Goal: Transaction & Acquisition: Register for event/course

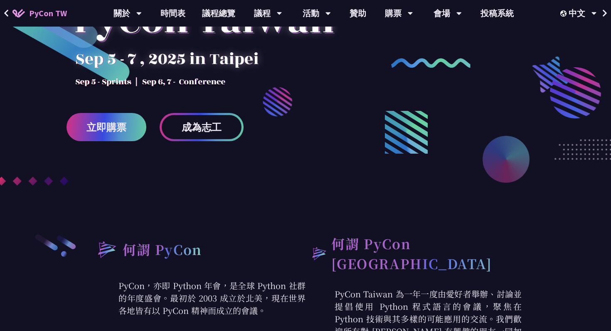
scroll to position [134, 0]
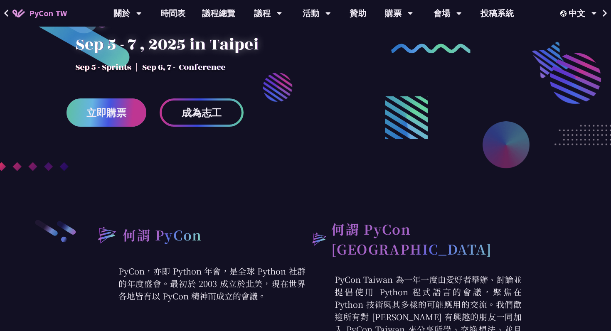
click at [121, 114] on span "立即購票" at bounding box center [106, 113] width 40 height 10
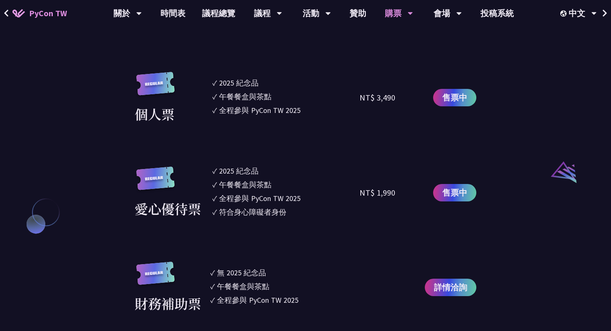
scroll to position [726, 0]
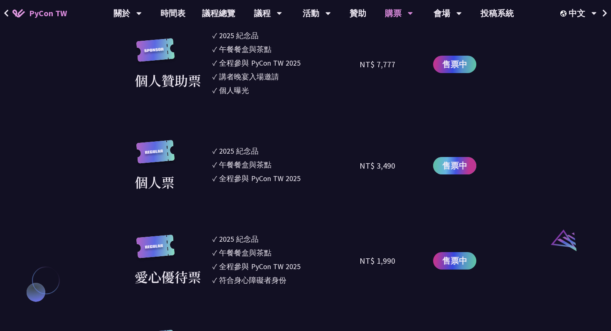
click at [464, 166] on span "售票中" at bounding box center [454, 166] width 25 height 12
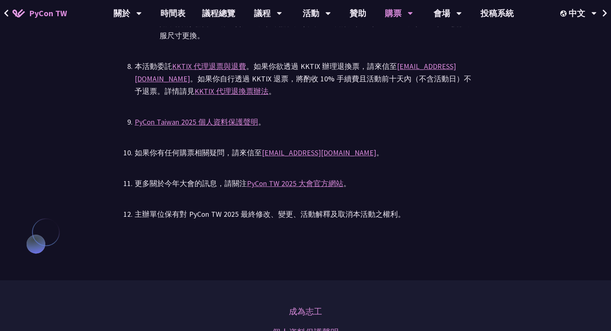
scroll to position [1760, 0]
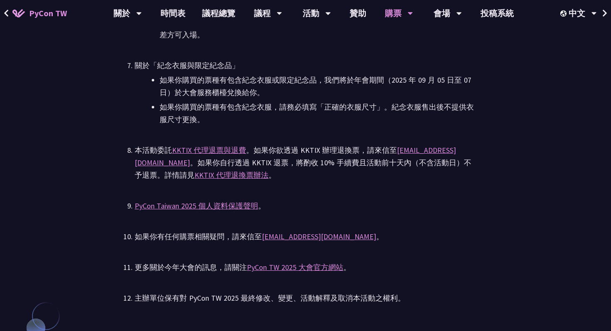
drag, startPoint x: 396, startPoint y: 148, endPoint x: 474, endPoint y: 148, distance: 77.3
click at [474, 149] on div "本活動委託 KKTIX 代理退票與退費 。如果你欲透過 KKTIX 辦理退換票，請來信至 [EMAIL_ADDRESS][DOMAIN_NAME] 。如果你自…" at bounding box center [306, 162] width 342 height 37
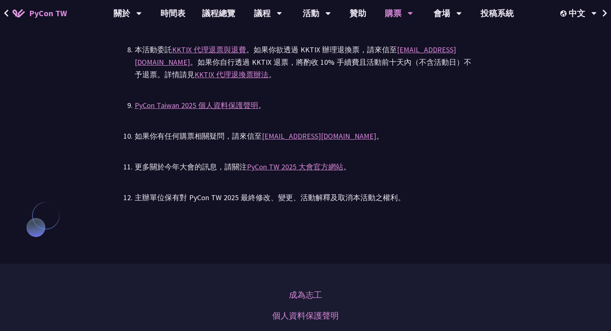
scroll to position [1872, 0]
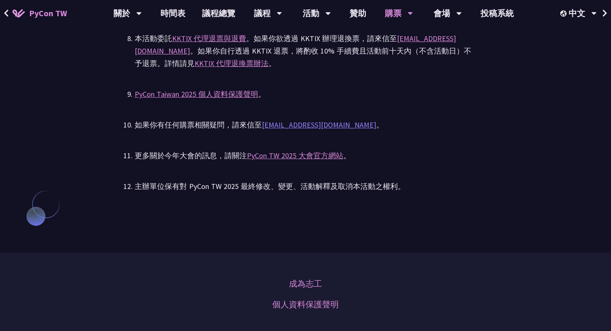
drag, startPoint x: 263, startPoint y: 117, endPoint x: 282, endPoint y: 123, distance: 20.0
click at [335, 128] on link "[EMAIL_ADDRESS][DOMAIN_NAME]" at bounding box center [319, 125] width 114 height 10
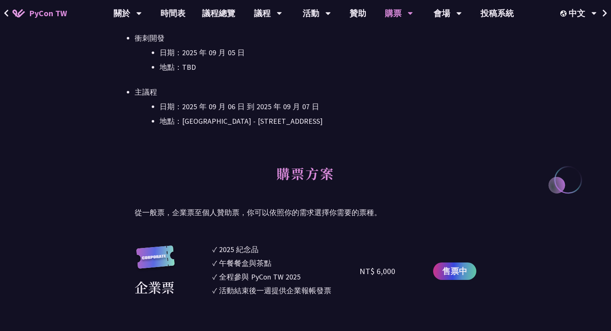
scroll to position [0, 0]
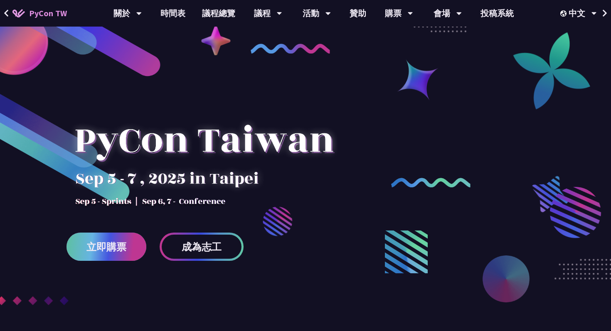
click at [112, 243] on span "立即購票" at bounding box center [106, 247] width 40 height 10
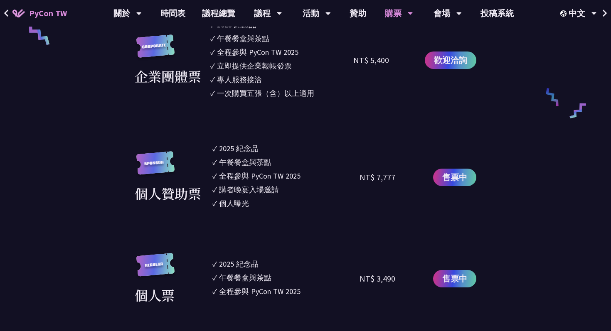
scroll to position [622, 0]
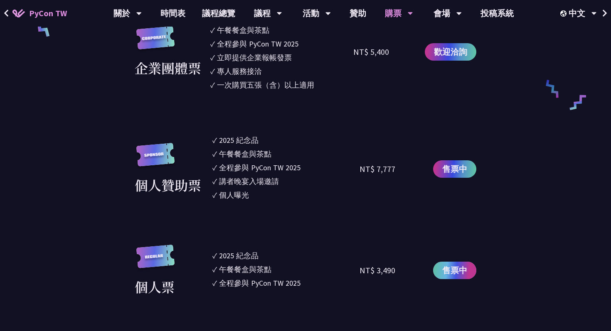
click at [447, 278] on link "售票中" at bounding box center [454, 270] width 43 height 17
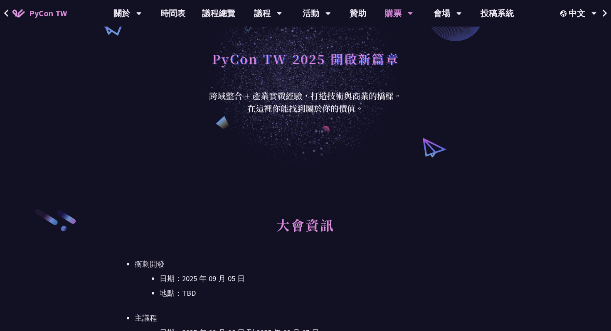
scroll to position [0, 0]
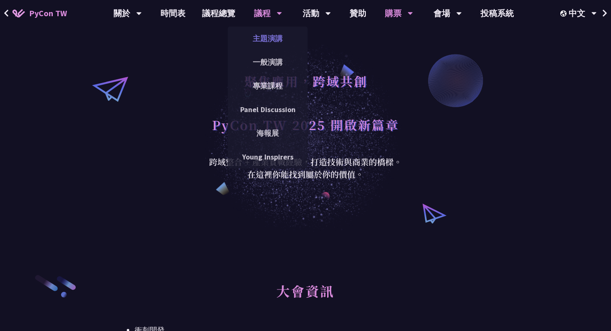
click at [270, 39] on link "主題演講" at bounding box center [268, 39] width 80 height 20
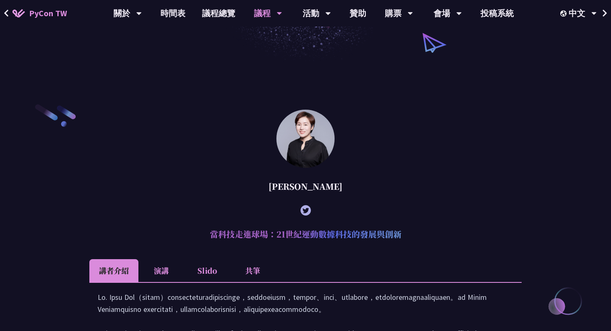
scroll to position [173, 0]
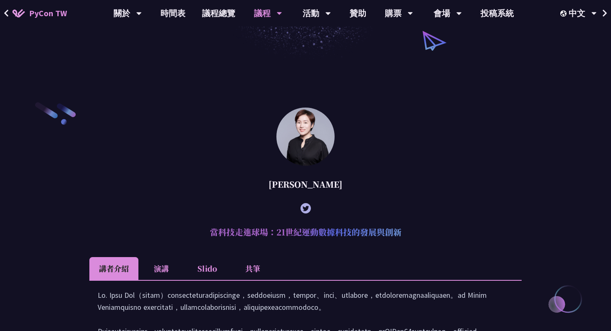
click at [166, 277] on li "演講" at bounding box center [161, 268] width 46 height 23
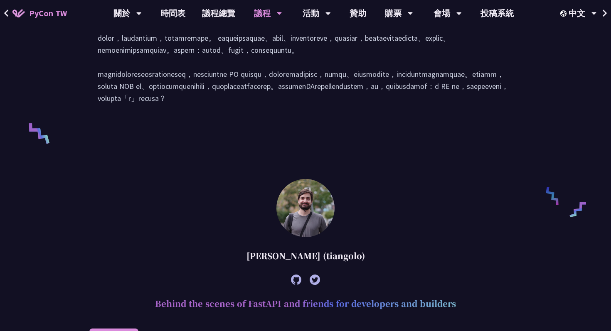
scroll to position [299, 0]
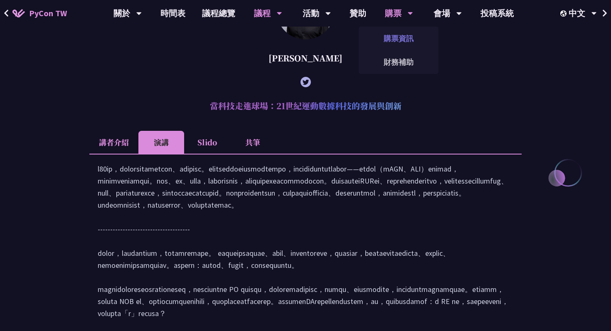
click at [396, 37] on link "購票資訊" at bounding box center [399, 39] width 80 height 20
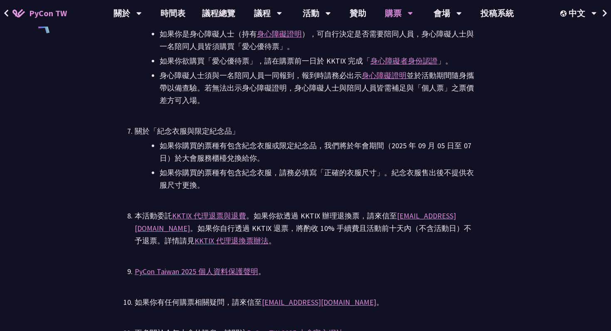
scroll to position [1700, 0]
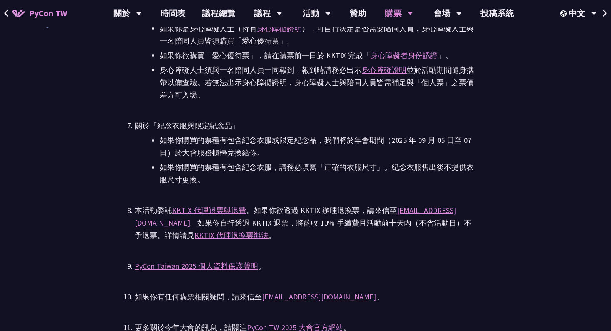
click at [418, 218] on div "本活動委託 KKTIX 代理退票與退費 。如果你欲透過 KKTIX 辦理退換票，請來信至 [EMAIL_ADDRESS][DOMAIN_NAME] 。如果你自…" at bounding box center [306, 222] width 342 height 37
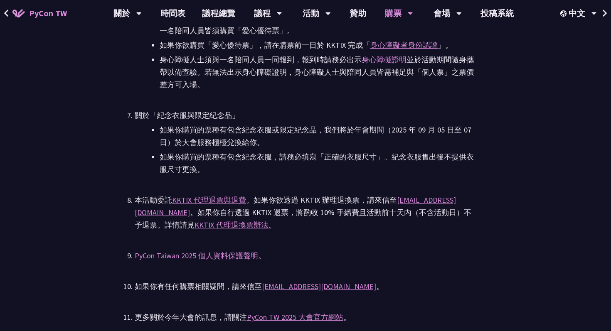
scroll to position [1711, 0]
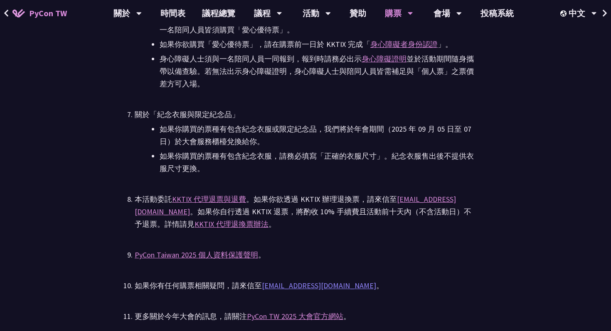
drag, startPoint x: 264, startPoint y: 278, endPoint x: 283, endPoint y: 283, distance: 20.1
click at [283, 283] on ul "PyCon TW 2025 為公開售票活動。所有參與者（包含講者與籌備人員），均需透過對 PyCon TW 貢獻或付費參與。詳見 Everybody Cont…" at bounding box center [306, 24] width 342 height 658
click at [284, 266] on ul "PyCon TW 2025 為公開售票活動。所有參與者（包含講者與籌備人員），均需透過對 PyCon TW 貢獻或付費參與。詳見 Everybody Cont…" at bounding box center [306, 24] width 342 height 658
drag, startPoint x: 337, startPoint y: 292, endPoint x: 263, endPoint y: 285, distance: 74.3
click at [263, 285] on div "如果你有任何購票相關疑問，請來信至 [EMAIL_ADDRESS][DOMAIN_NAME] 。" at bounding box center [306, 286] width 342 height 12
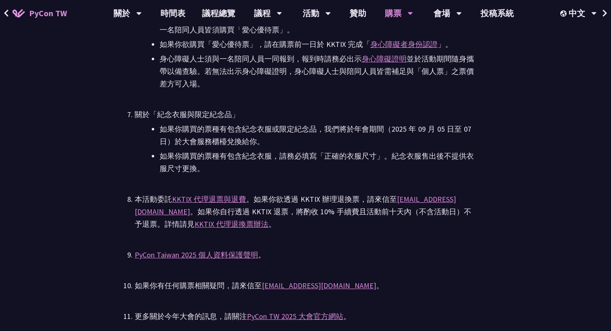
copy link "[EMAIL_ADDRESS][DOMAIN_NAME]"
